Goal: Navigation & Orientation: Go to known website

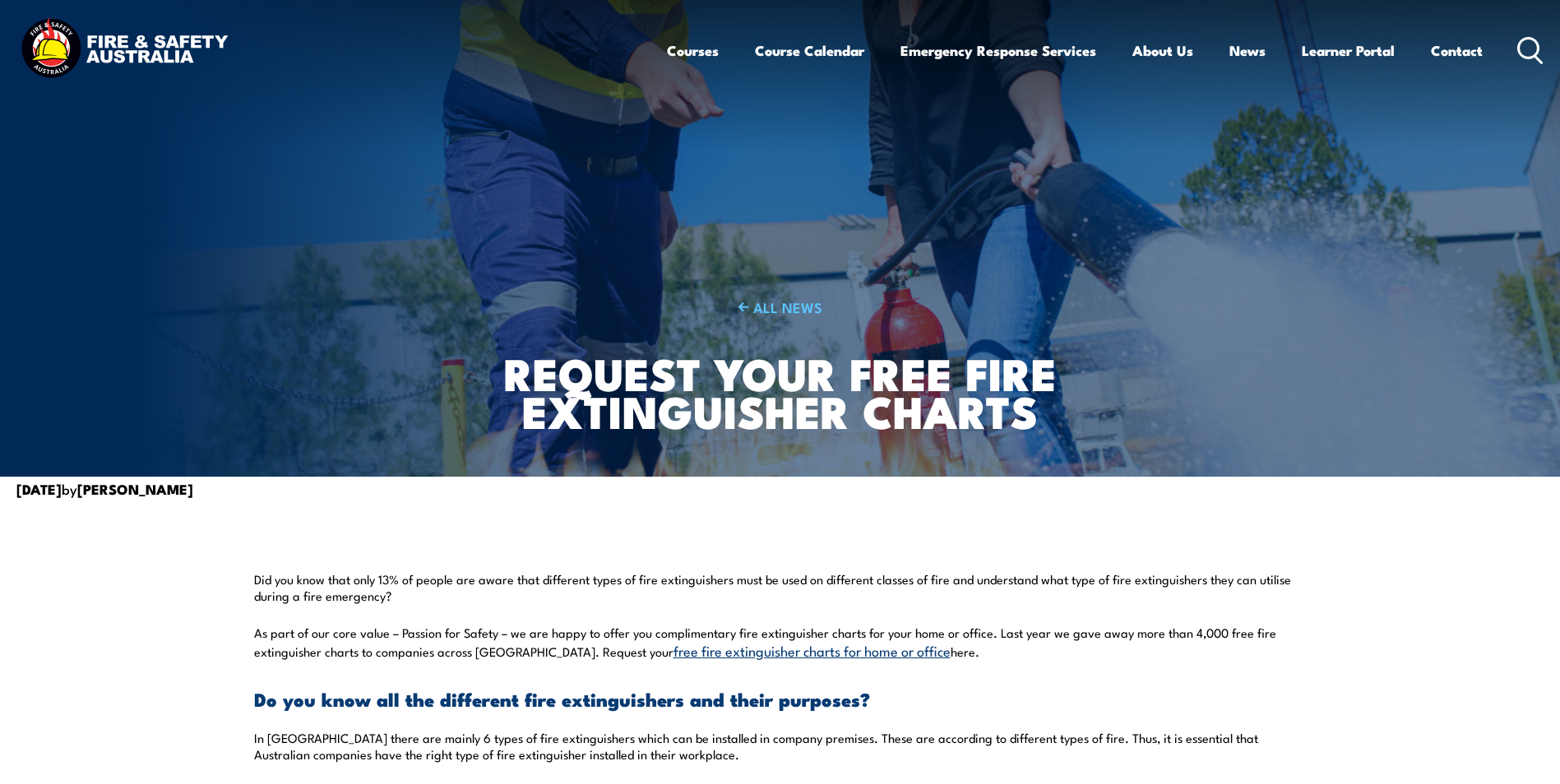
click at [1530, 44] on icon at bounding box center [1530, 51] width 27 height 27
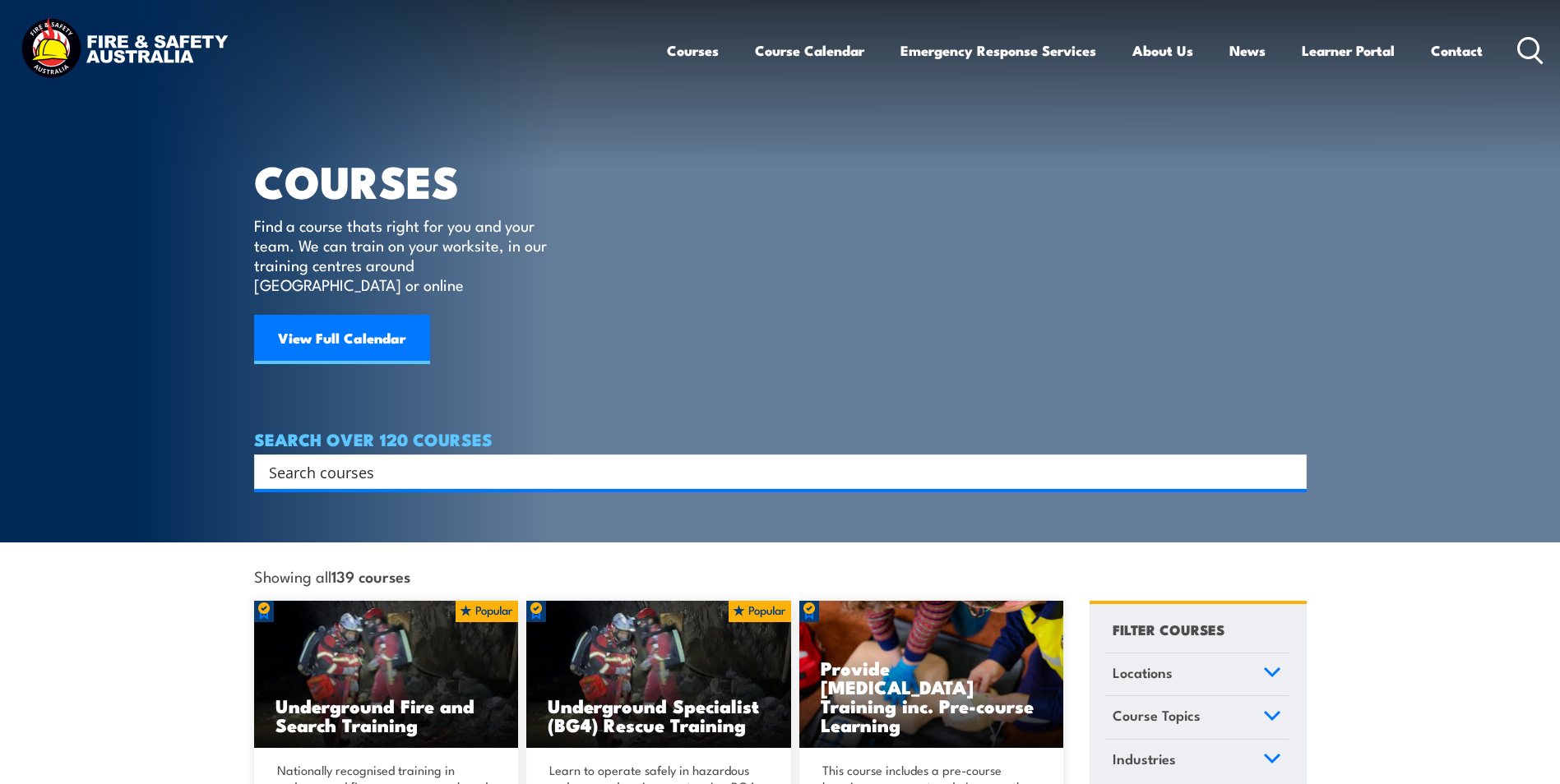
click at [707, 459] on input "Search input" at bounding box center [770, 471] width 1002 height 25
type input "chart"
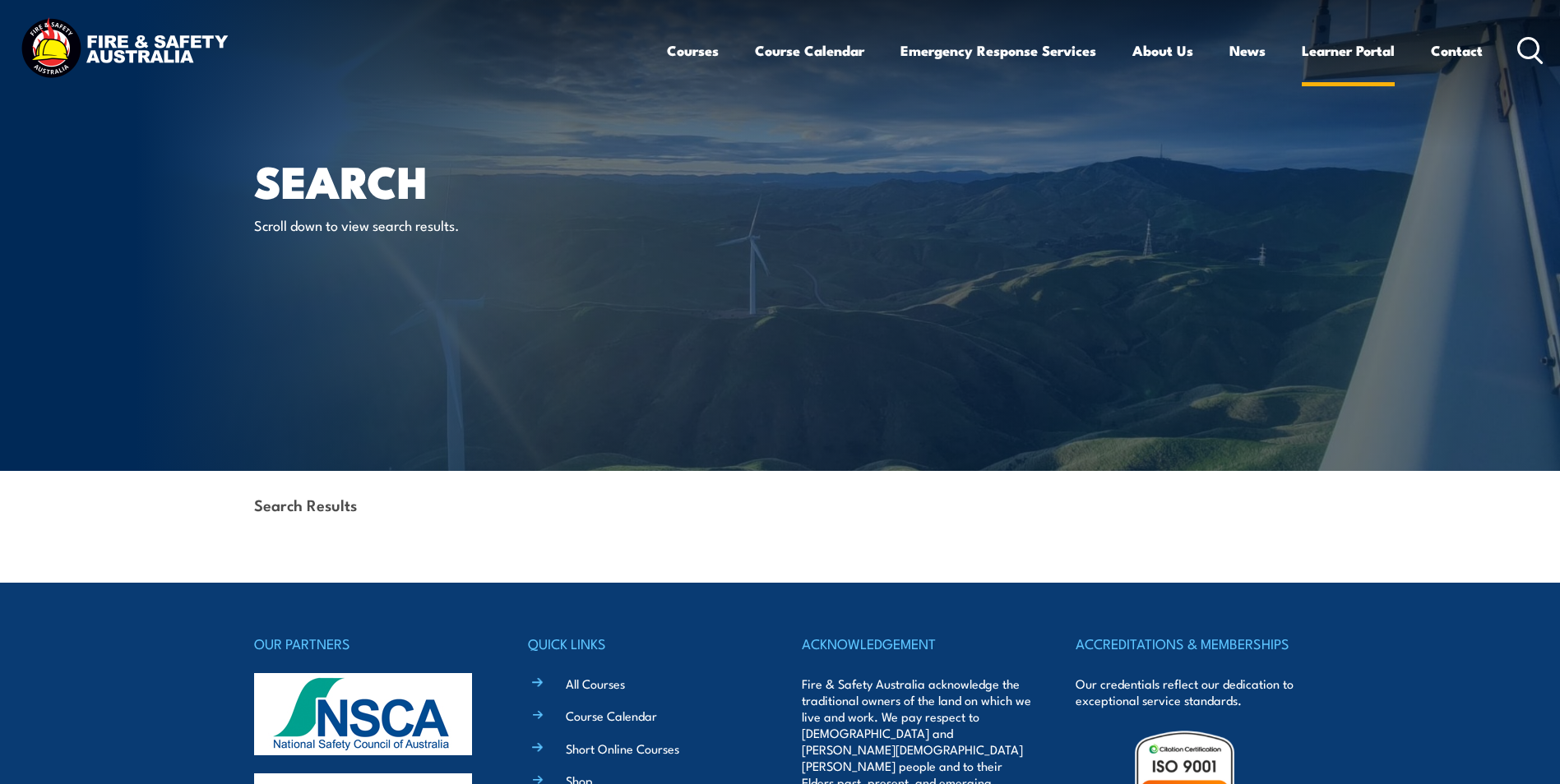
click at [1355, 55] on link "Learner Portal" at bounding box center [1348, 51] width 93 height 44
